Goal: Use online tool/utility: Use online tool/utility

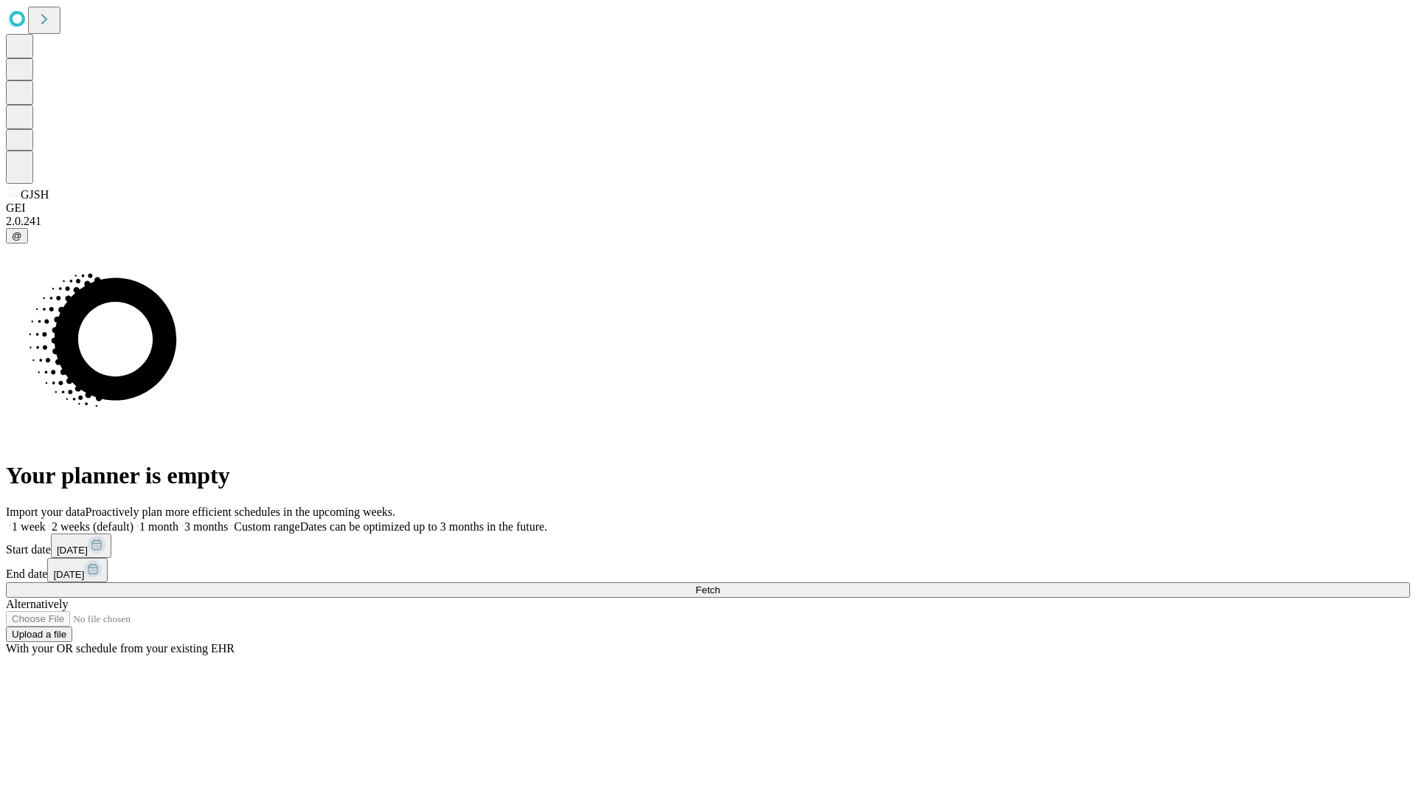
click at [720, 584] on span "Fetch" at bounding box center [708, 589] width 24 height 11
